Goal: Information Seeking & Learning: Learn about a topic

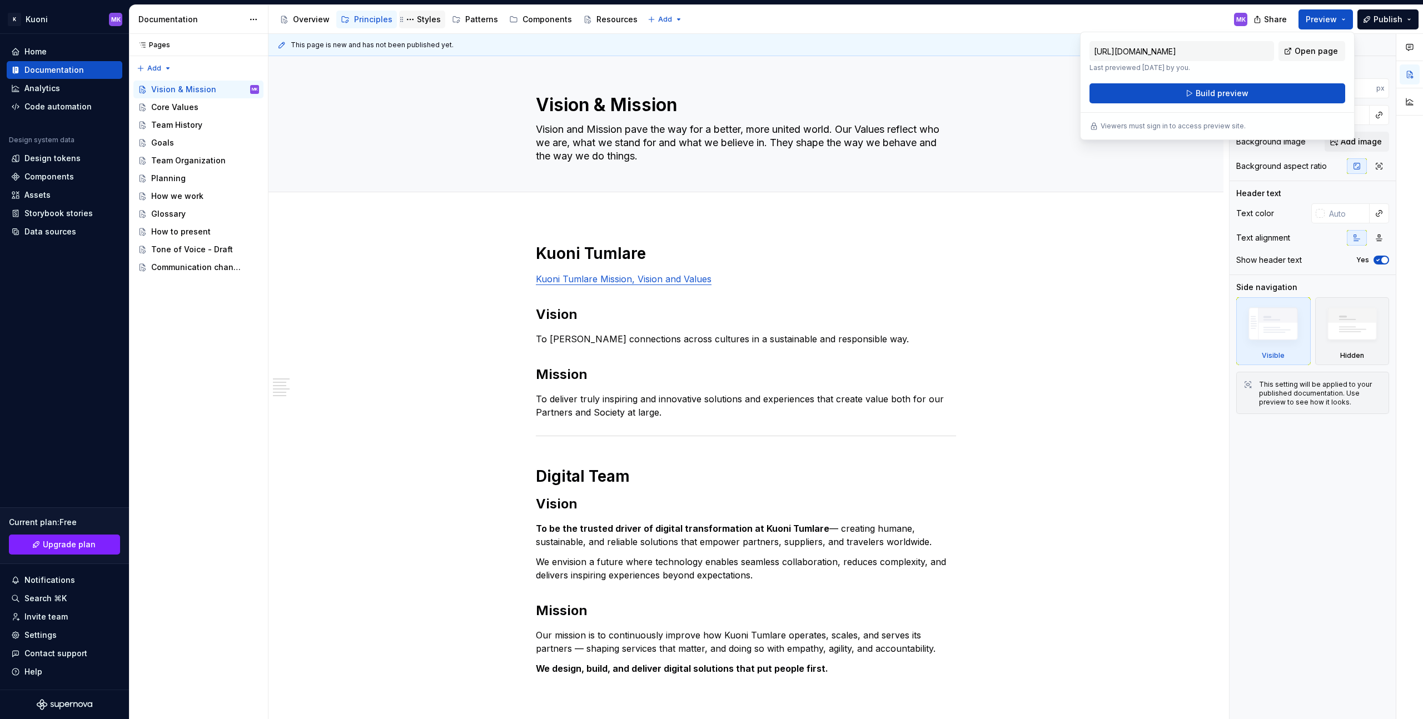
click at [423, 21] on div "Styles" at bounding box center [429, 19] width 24 height 11
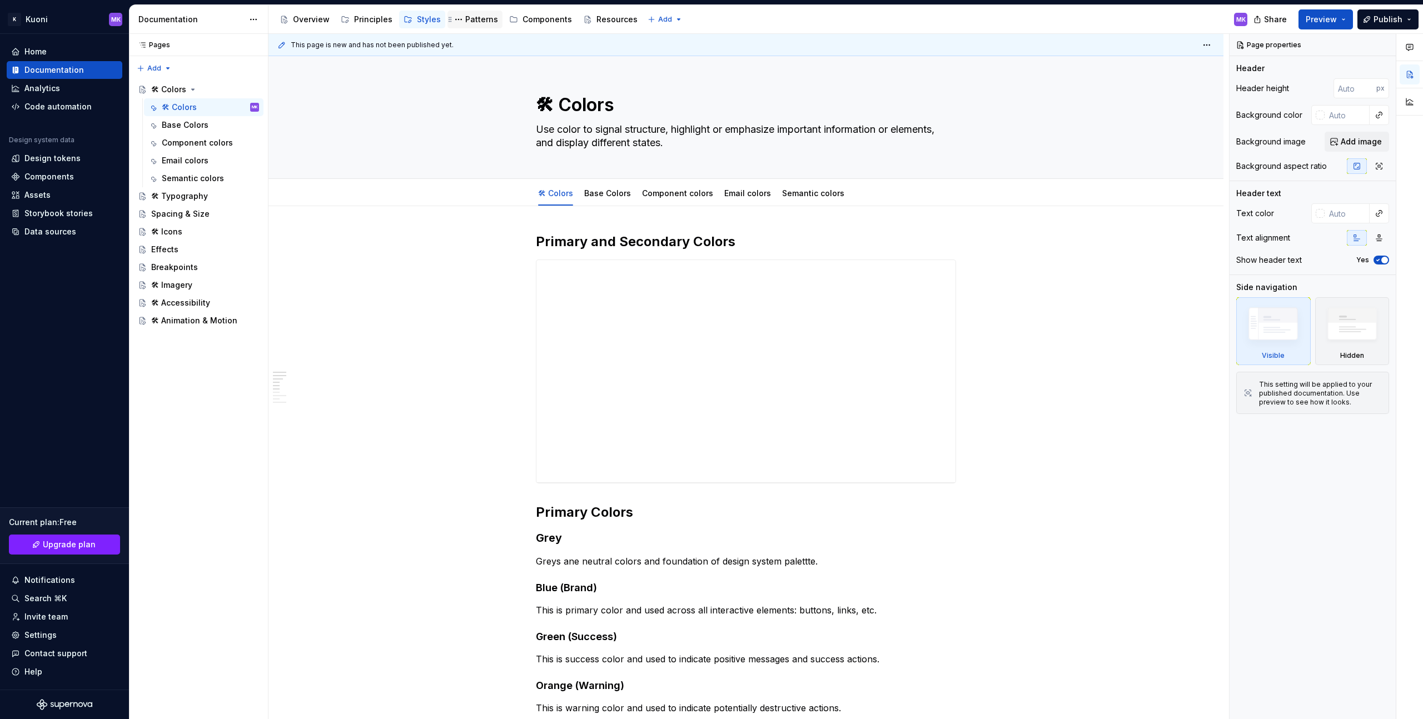
click at [478, 24] on div "Patterns" at bounding box center [481, 19] width 33 height 11
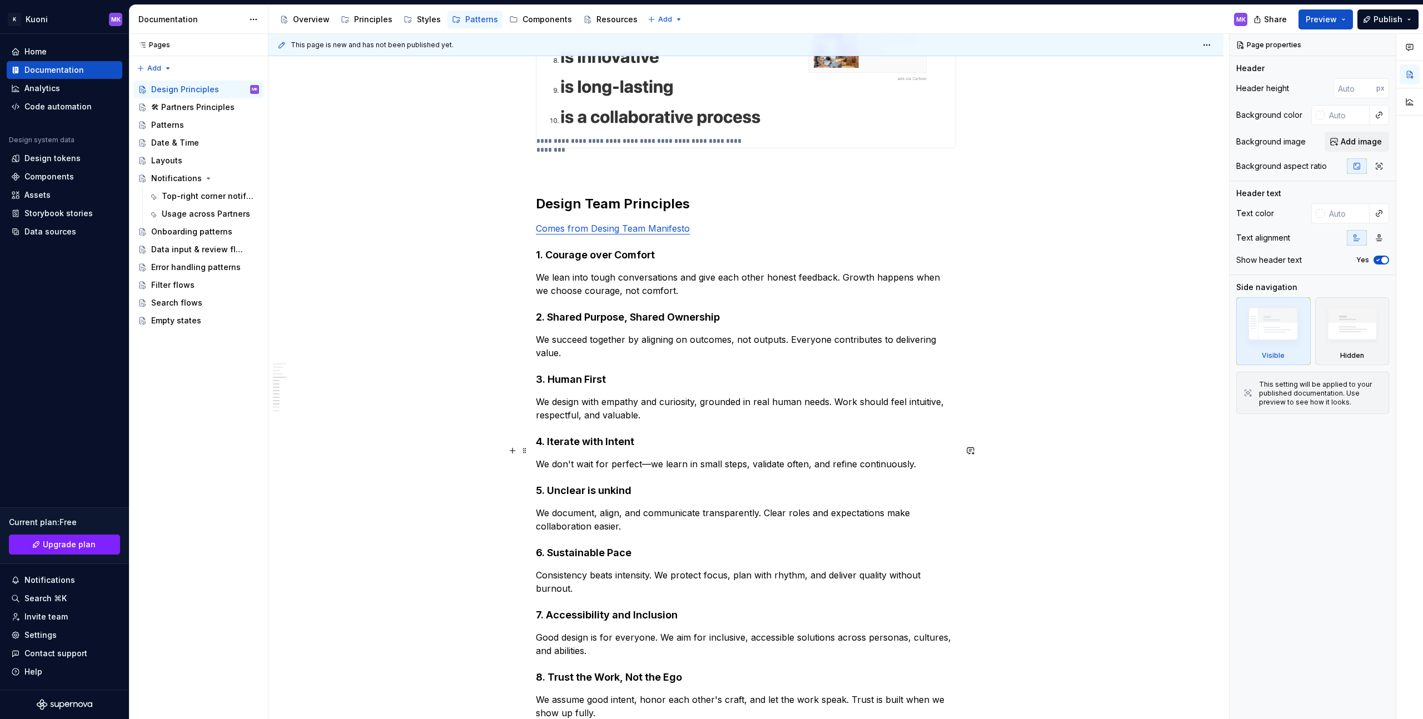
scroll to position [1110, 0]
type textarea "*"
click at [673, 402] on p "We design with empathy and curiosity, grounded in real human needs. Work should…" at bounding box center [746, 408] width 420 height 27
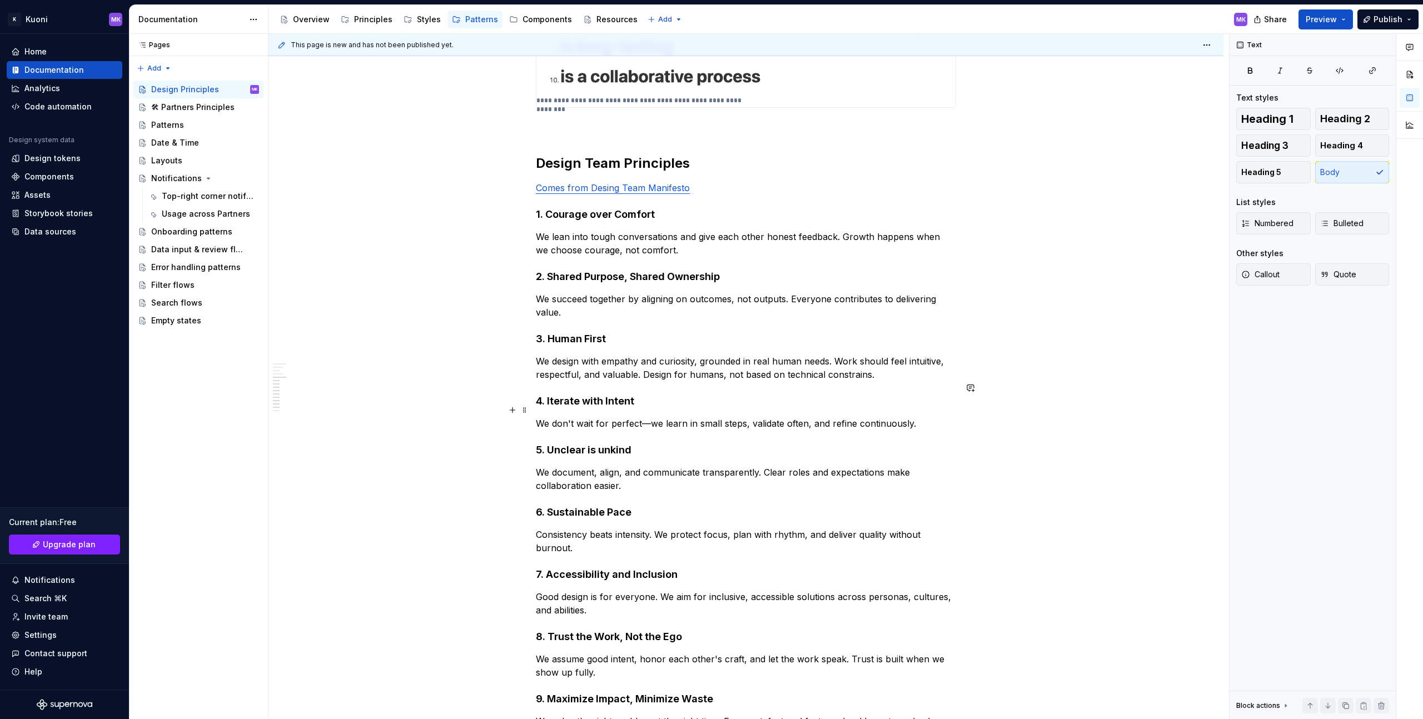
scroll to position [1176, 0]
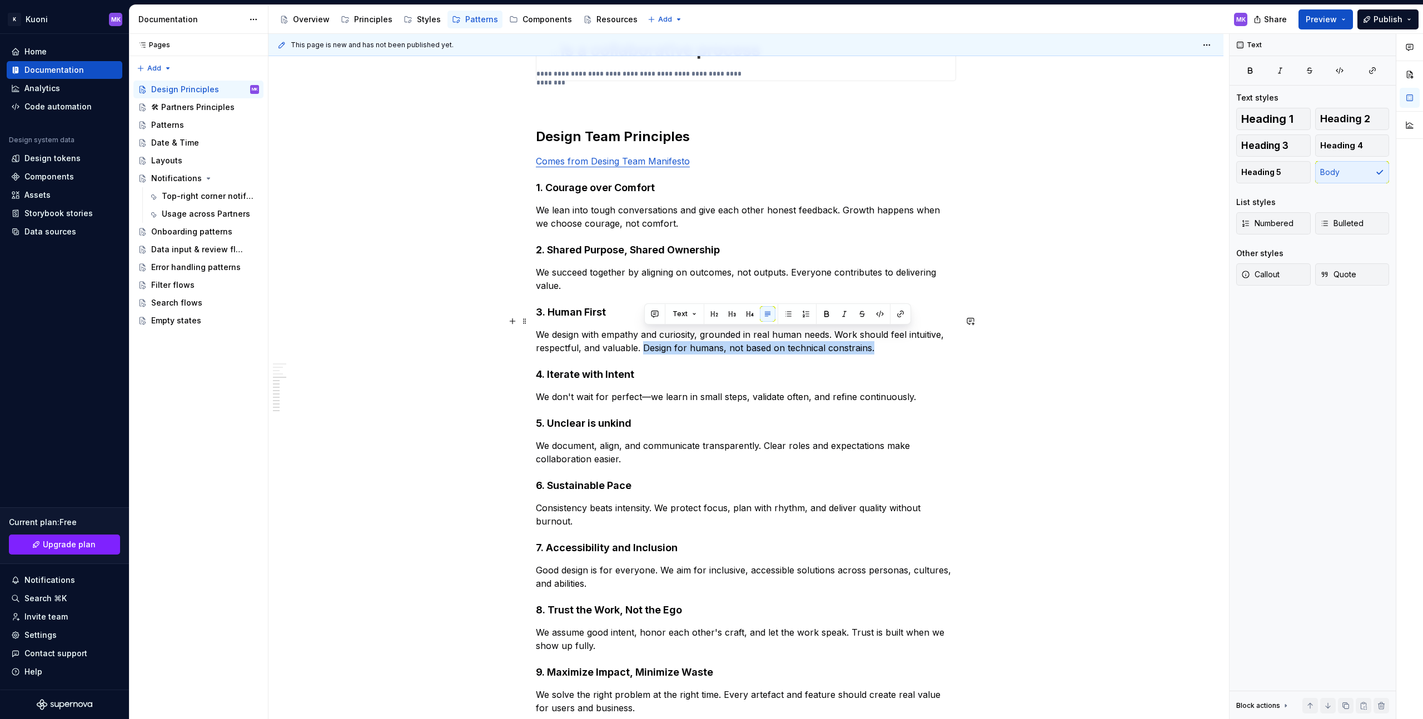
drag, startPoint x: 646, startPoint y: 334, endPoint x: 906, endPoint y: 337, distance: 260.1
click at [906, 337] on p "We design with empathy and curiosity, grounded in real human needs. Work should…" at bounding box center [746, 341] width 420 height 27
click at [836, 328] on p "We design with empathy and curiosity, grounded in real human needs. Work should…" at bounding box center [746, 341] width 420 height 27
click at [628, 306] on h4 "3. Human First" at bounding box center [746, 312] width 420 height 13
click at [894, 328] on p "We design with empathy and curiosity, grounded in real human needs. Design for …" at bounding box center [746, 341] width 420 height 27
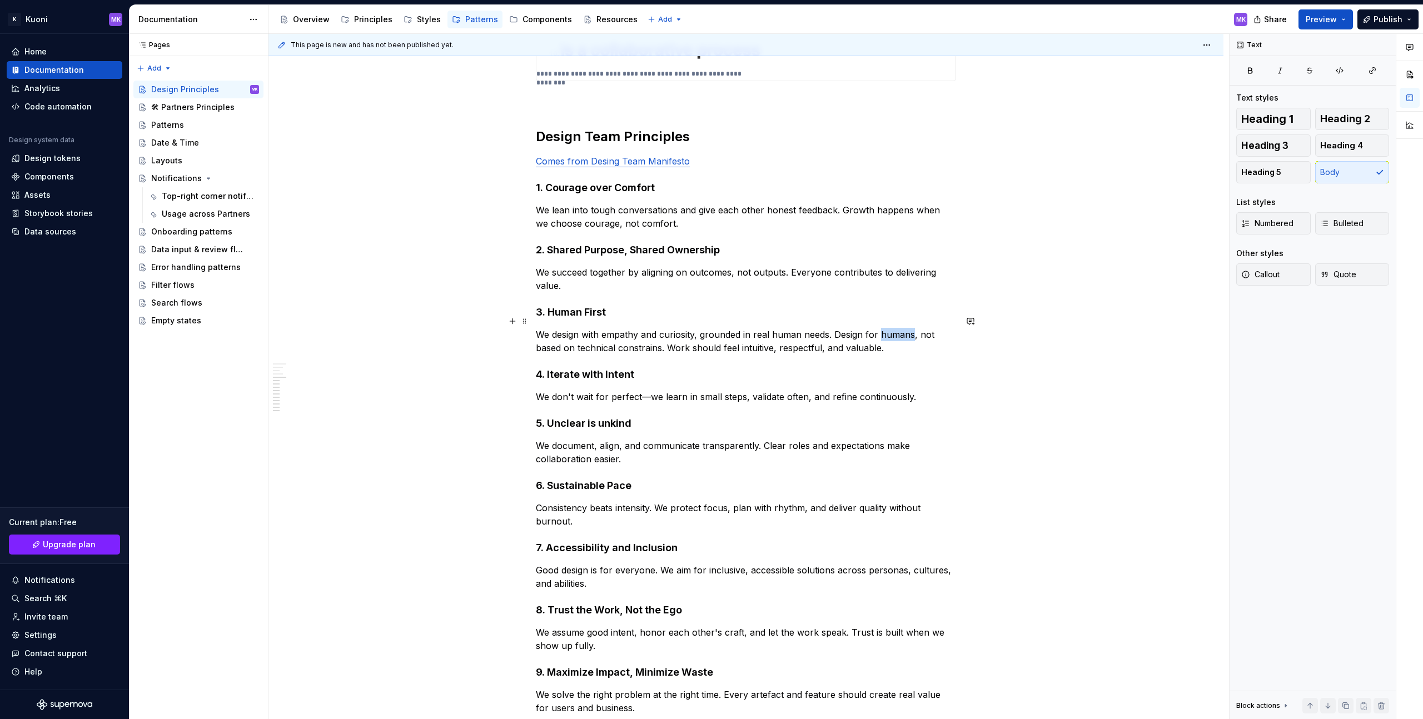
click at [894, 328] on p "We design with empathy and curiosity, grounded in real human needs. Design for …" at bounding box center [746, 341] width 420 height 27
click at [675, 306] on h4 "3. Human First" at bounding box center [746, 312] width 420 height 13
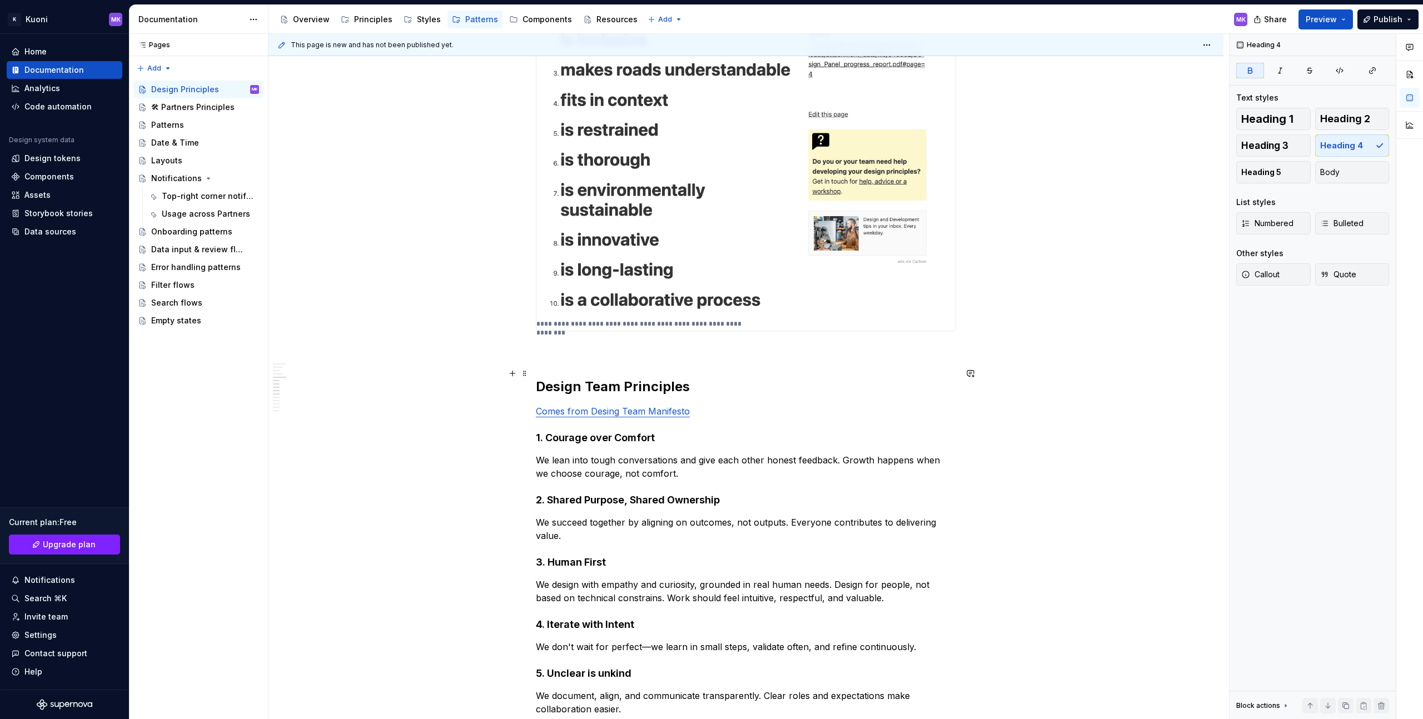
scroll to position [912, 0]
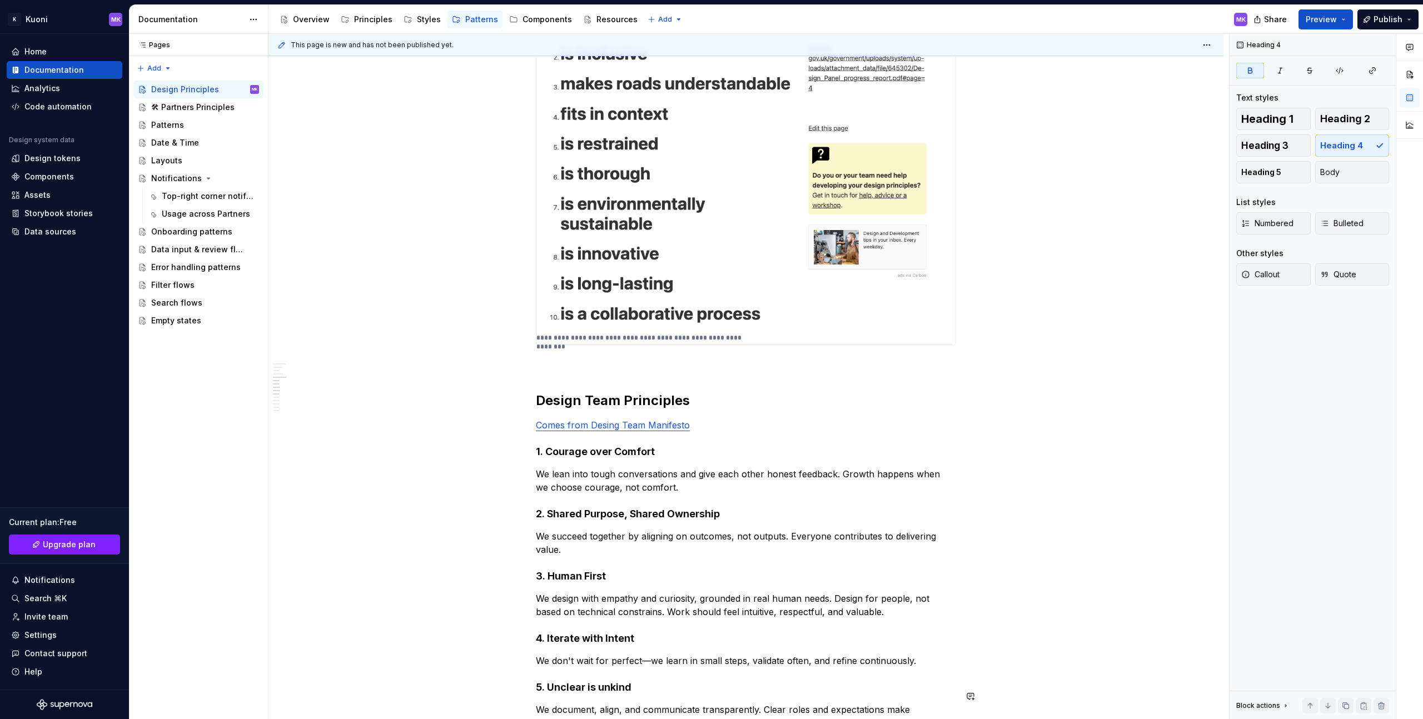
type textarea "*"
